Goal: Find specific page/section: Find specific page/section

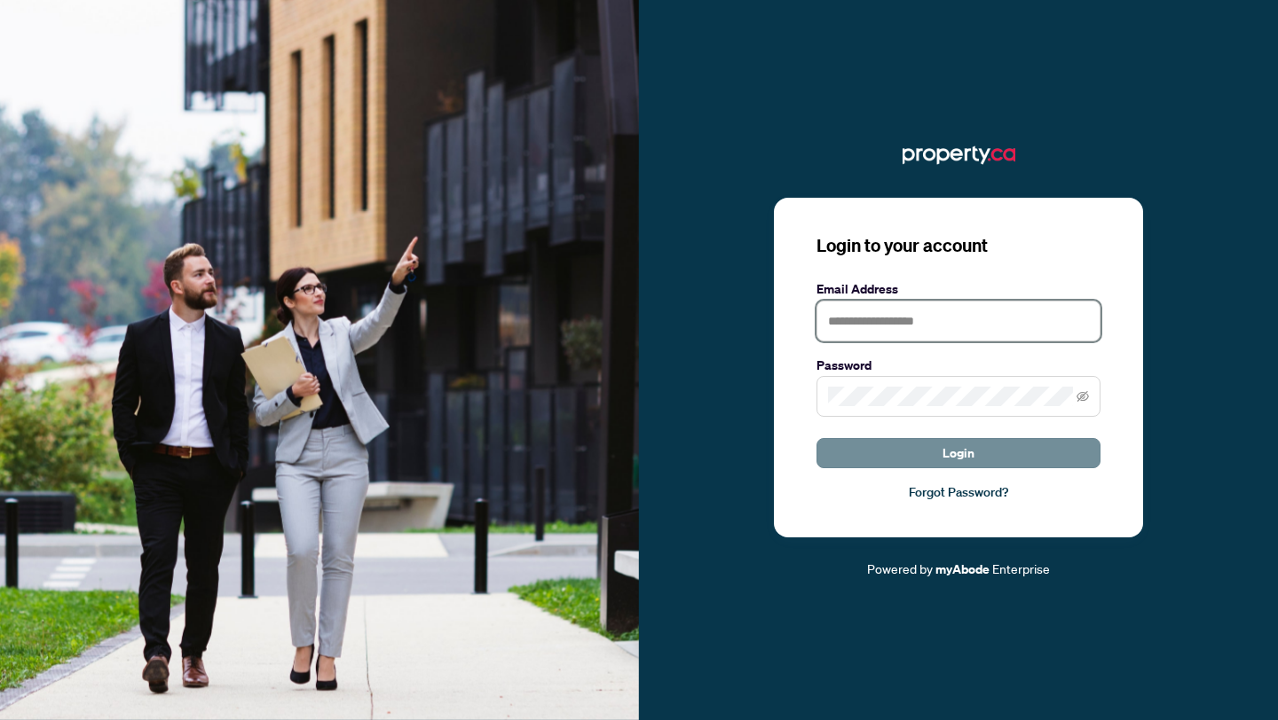
type input "**********"
click at [857, 447] on button "Login" at bounding box center [958, 453] width 284 height 30
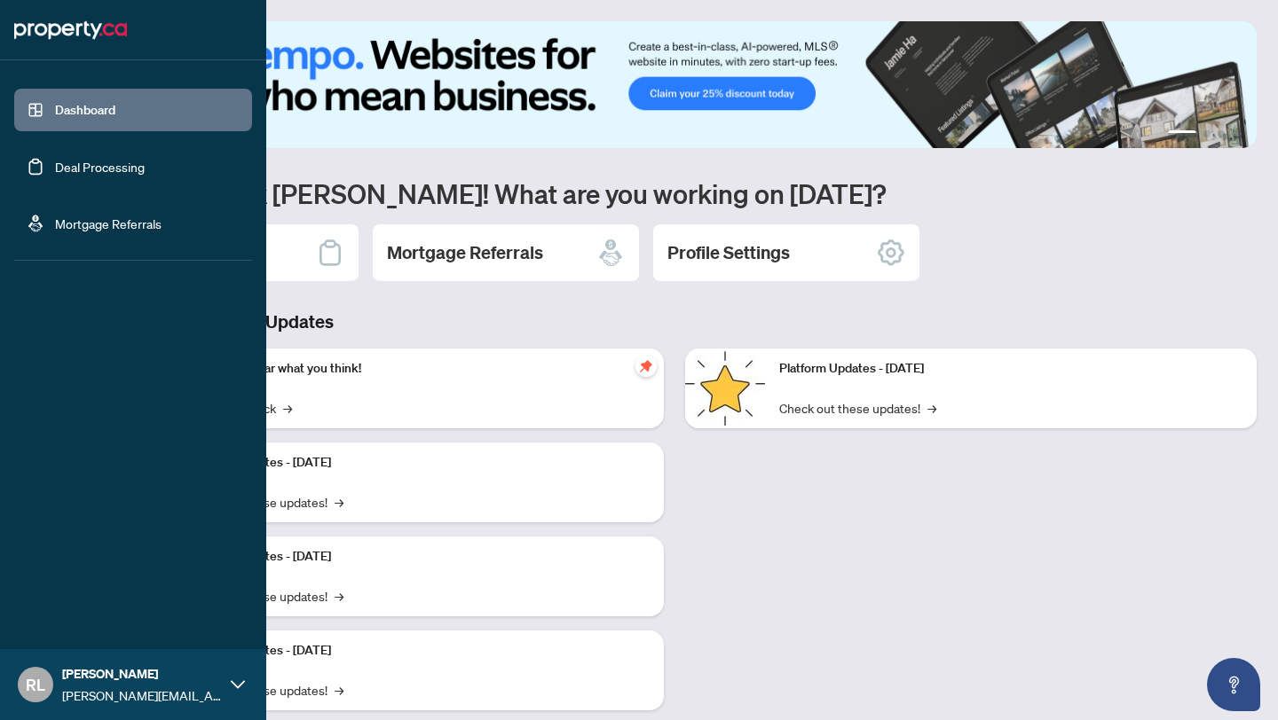
click at [55, 171] on link "Deal Processing" at bounding box center [100, 167] width 90 height 16
